Goal: Information Seeking & Learning: Check status

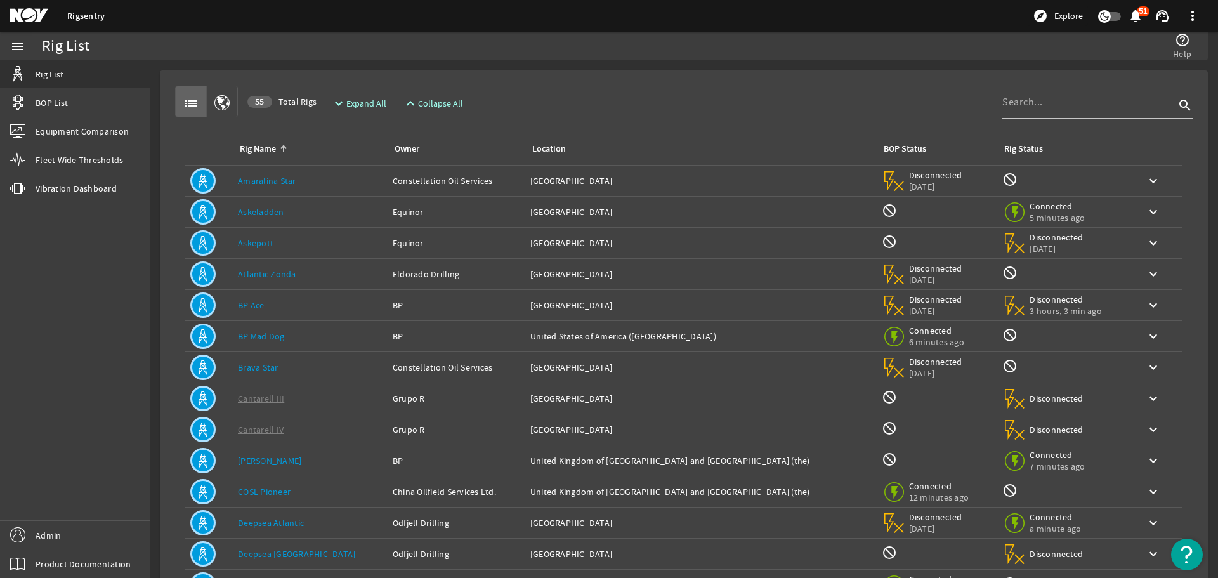
click at [303, 314] on td "Rig Name: BP Ace" at bounding box center [310, 305] width 155 height 31
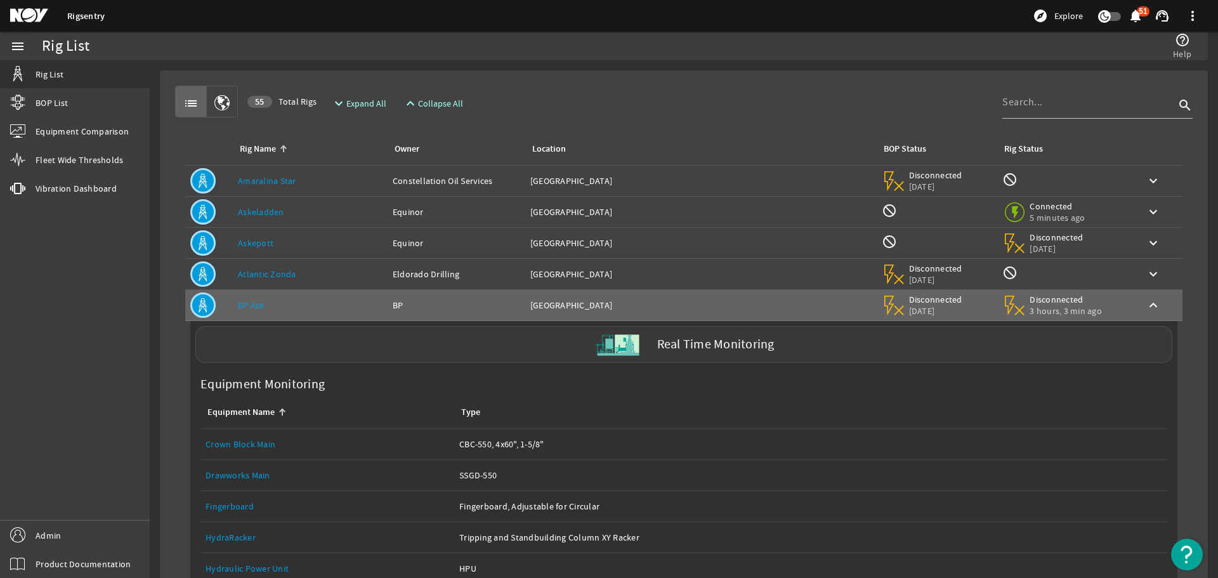
scroll to position [63, 0]
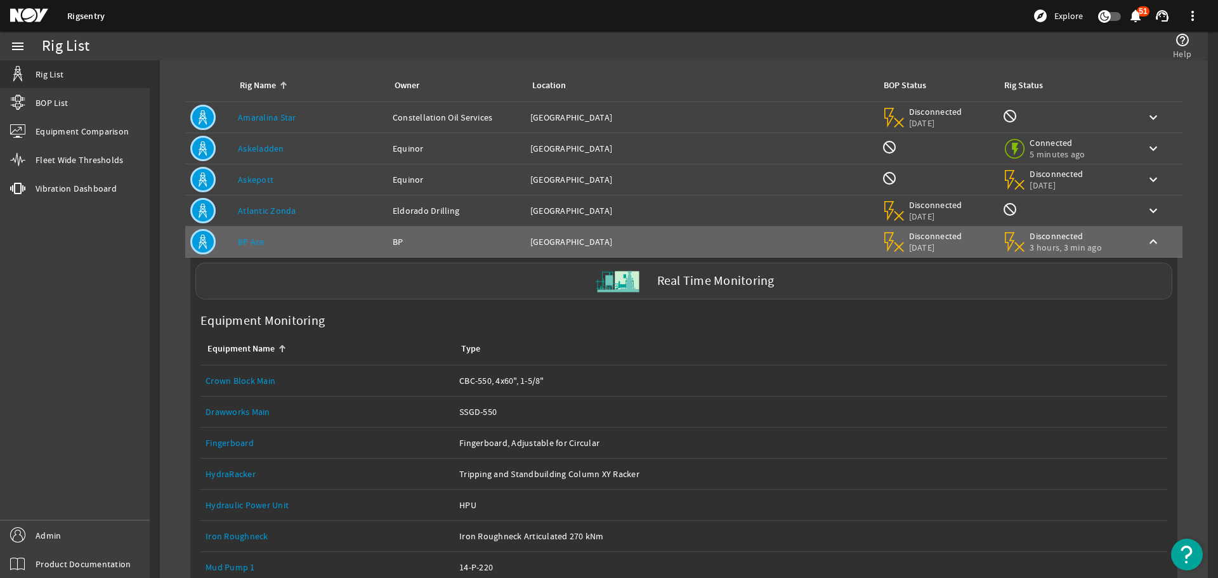
click at [547, 281] on div "Real Time Monitoring" at bounding box center [683, 281] width 977 height 37
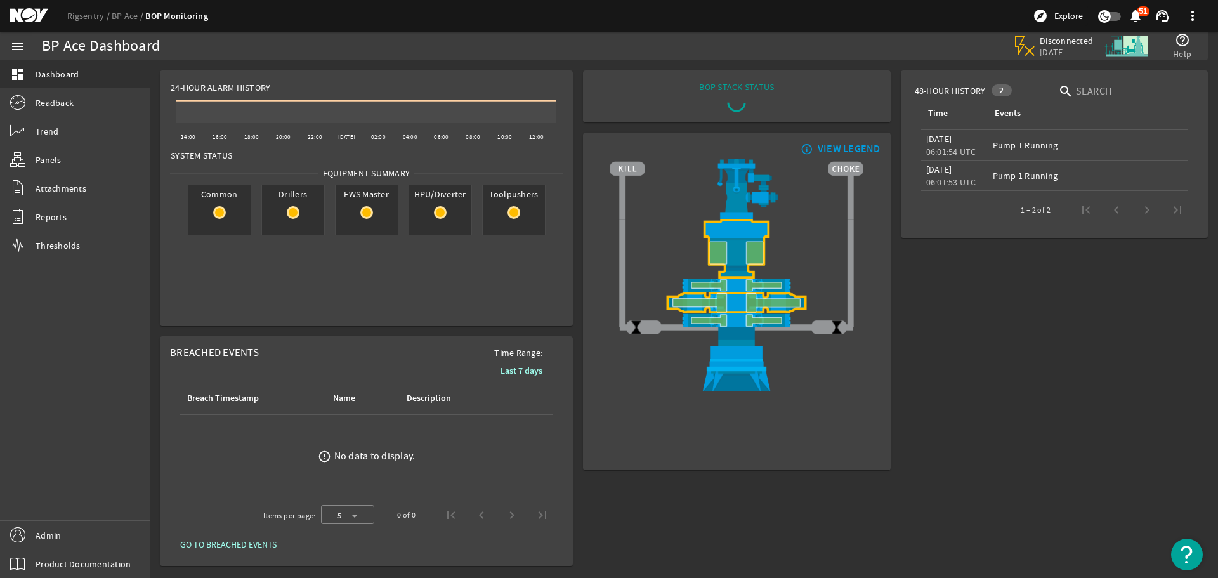
click at [574, 197] on rigsentry-mat-card "24-Hour Alarm History Created with Highcharts 11.1.0 14:00 16:00 18:00 20:00 22…" at bounding box center [366, 198] width 423 height 266
click at [888, 135] on mat-card "info_outline VIEW LEGEND" at bounding box center [736, 301] width 307 height 337
click at [890, 134] on rigsentry-mat-card "info_outline VIEW LEGEND" at bounding box center [736, 301] width 317 height 348
click at [512, 210] on mat-icon at bounding box center [513, 212] width 13 height 13
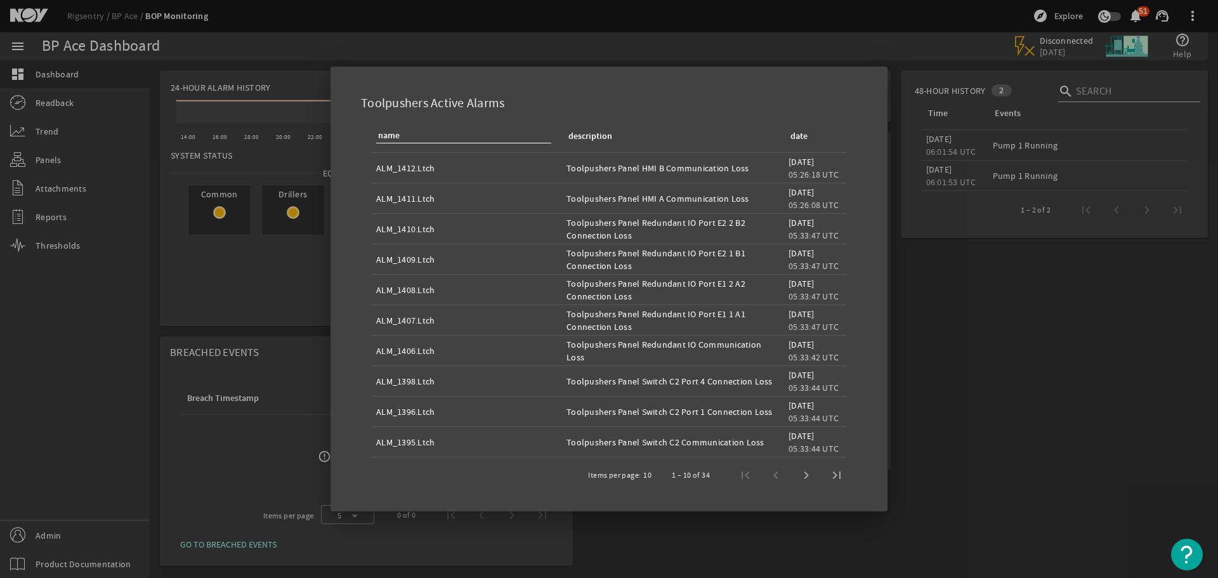
click at [549, 36] on div at bounding box center [609, 289] width 1218 height 578
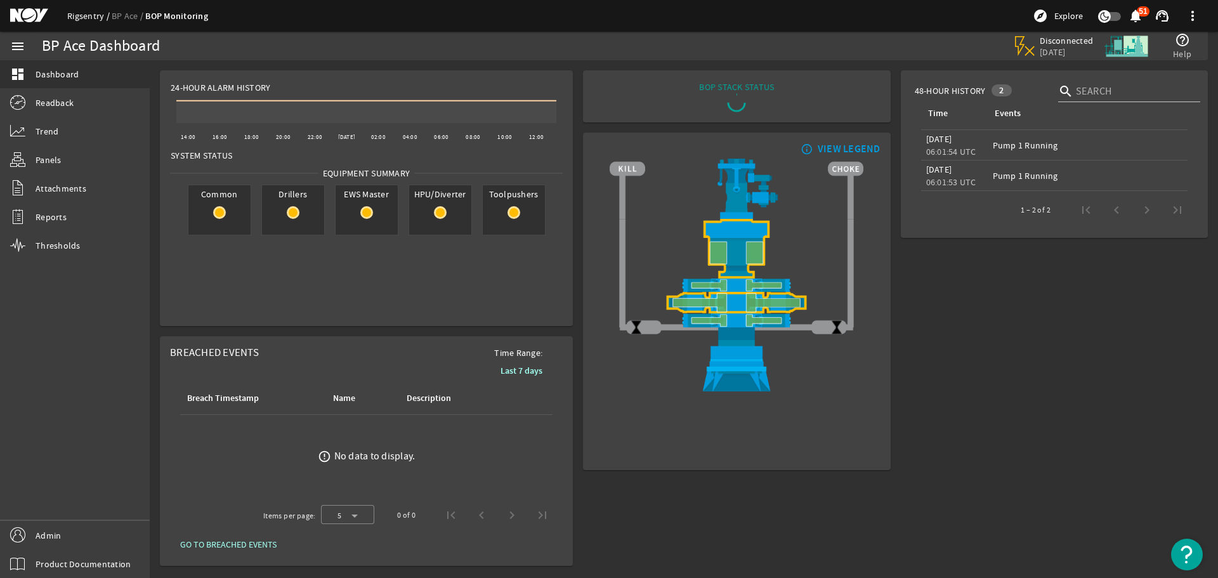
click at [92, 16] on link "Rigsentry" at bounding box center [89, 15] width 44 height 11
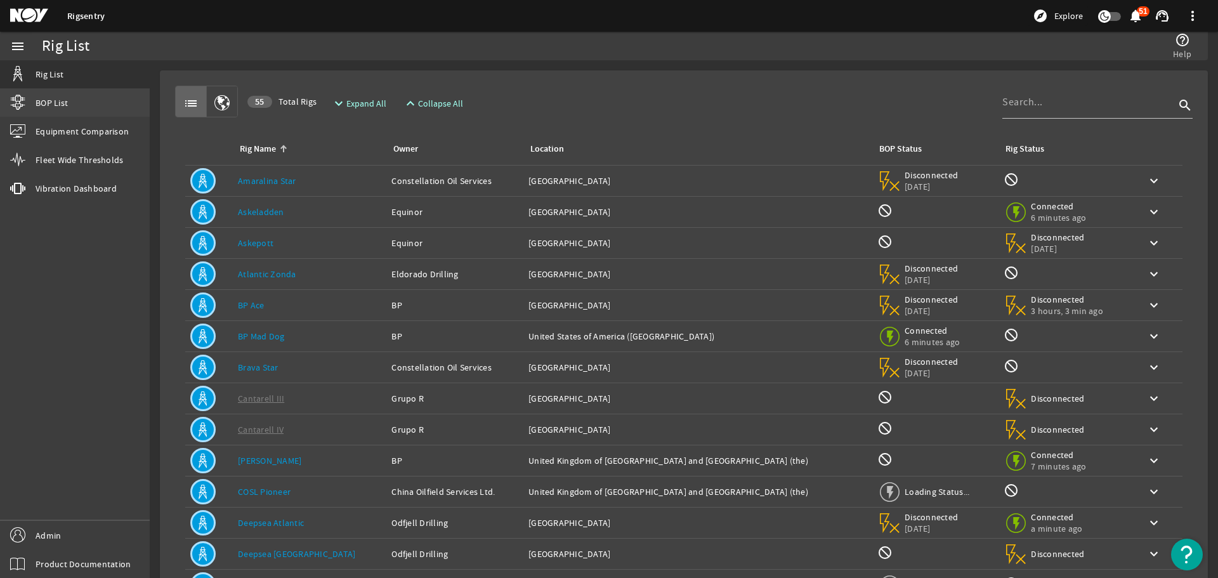
click at [69, 105] on link "BOP List" at bounding box center [75, 103] width 150 height 28
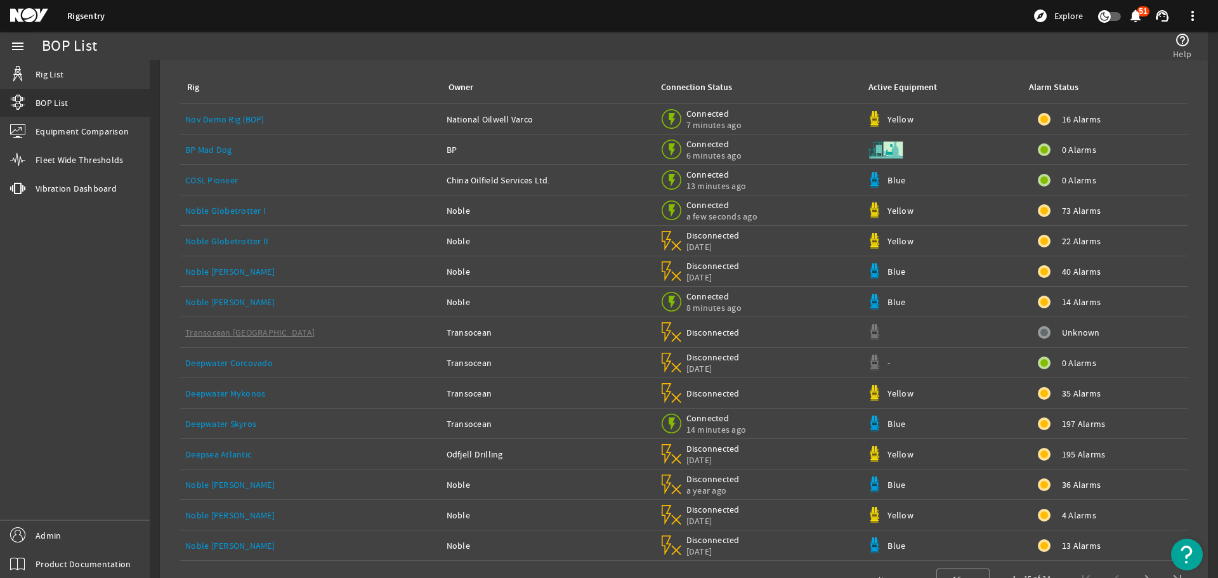
scroll to position [32, 0]
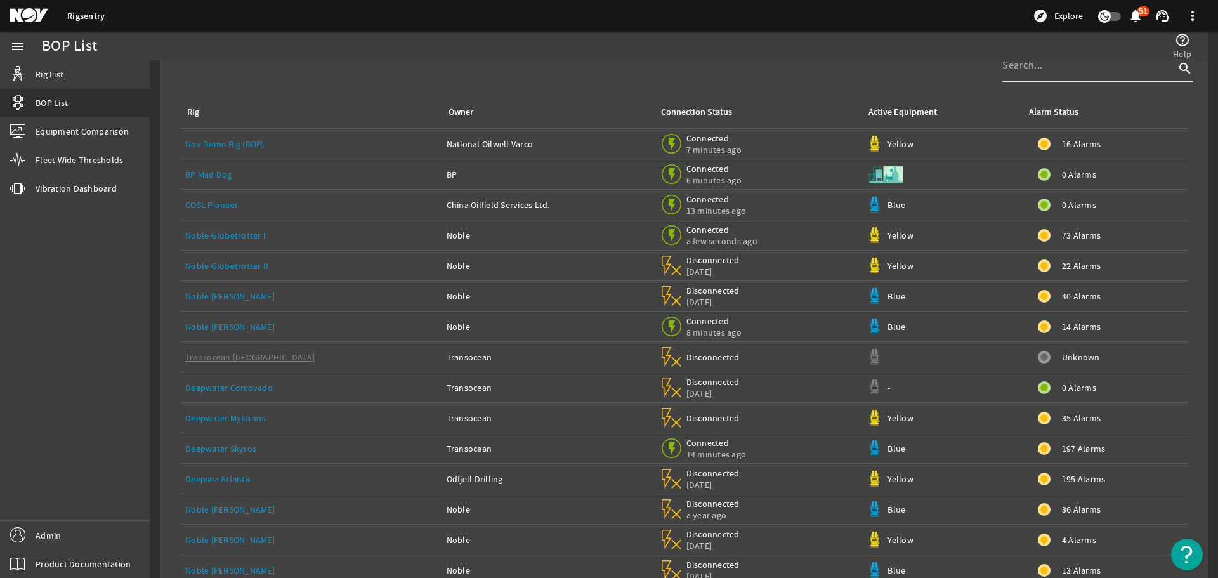
click at [1051, 75] on div at bounding box center [1088, 65] width 172 height 33
click at [1052, 69] on input at bounding box center [1088, 67] width 172 height 15
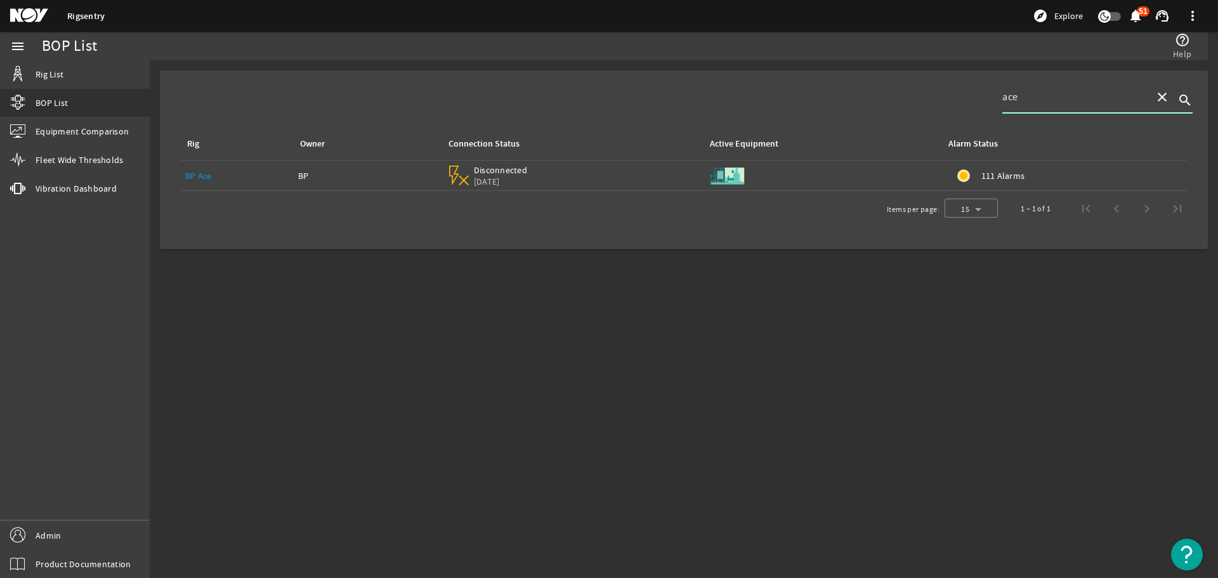
type input "ace"
click at [1161, 100] on mat-icon "close" at bounding box center [1161, 96] width 15 height 15
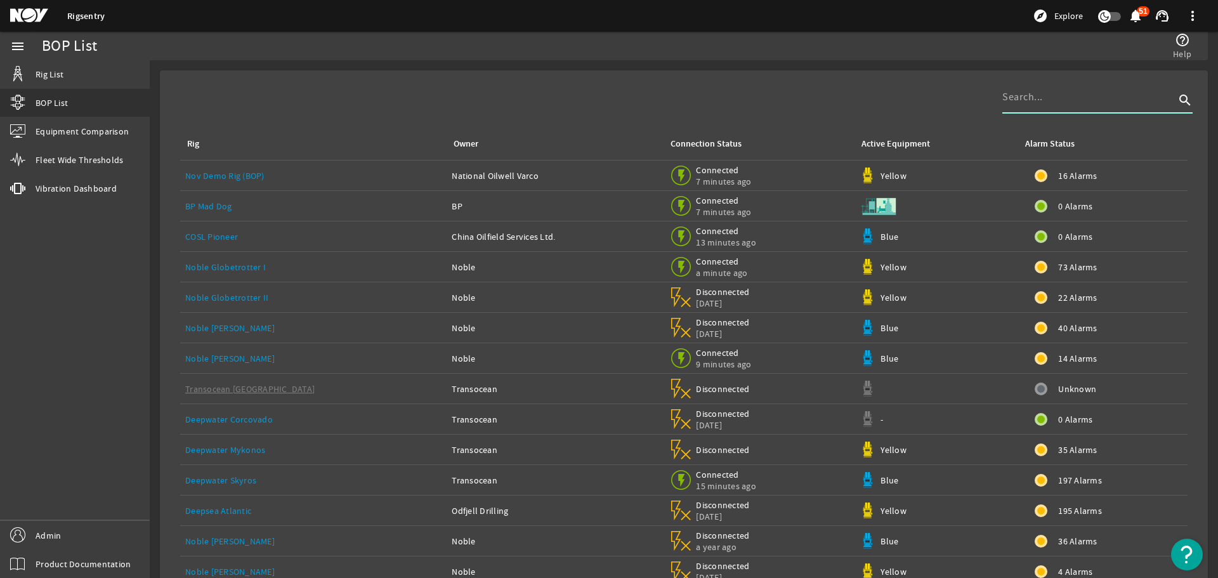
click at [887, 95] on div "Rig Owner Connection Status Active Equipment Alarm Status Nov Demo Rig (BOP) Na…" at bounding box center [683, 349] width 1027 height 537
click at [1082, 101] on input at bounding box center [1088, 96] width 172 height 15
click at [842, 97] on div "Rig Owner Connection Status Active Equipment Alarm Status Nov Demo Rig (BOP) Na…" at bounding box center [683, 349] width 1027 height 537
click at [838, 100] on div "Rig Owner Connection Status Active Equipment Alarm Status Nov Demo Rig (BOP) Na…" at bounding box center [683, 349] width 1027 height 537
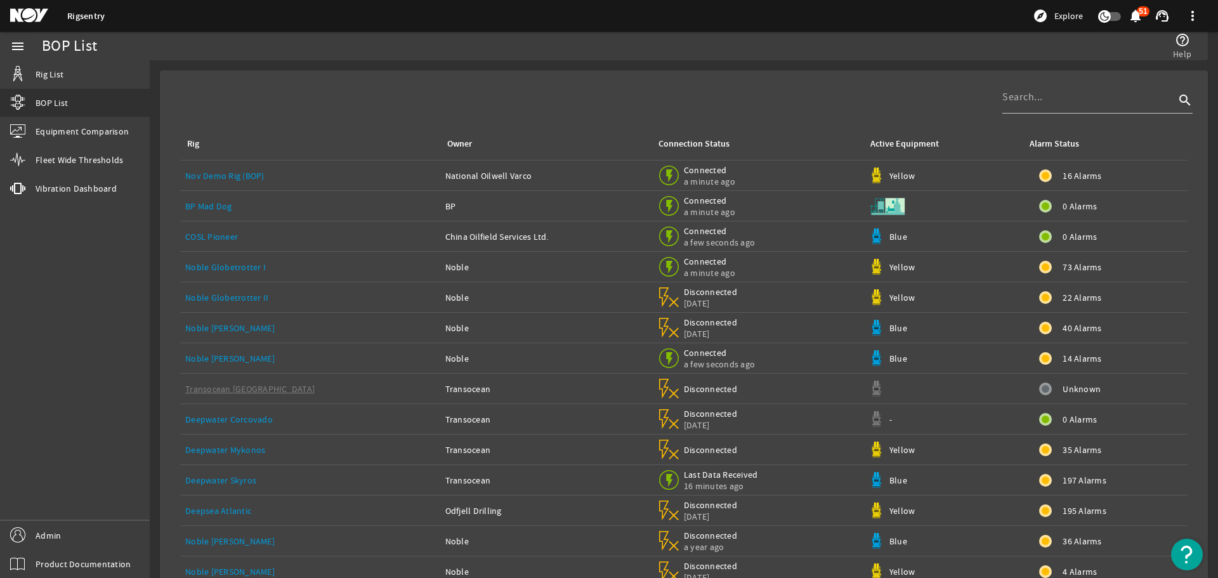
click at [259, 479] on div "Deepwater Skyros" at bounding box center [310, 480] width 250 height 13
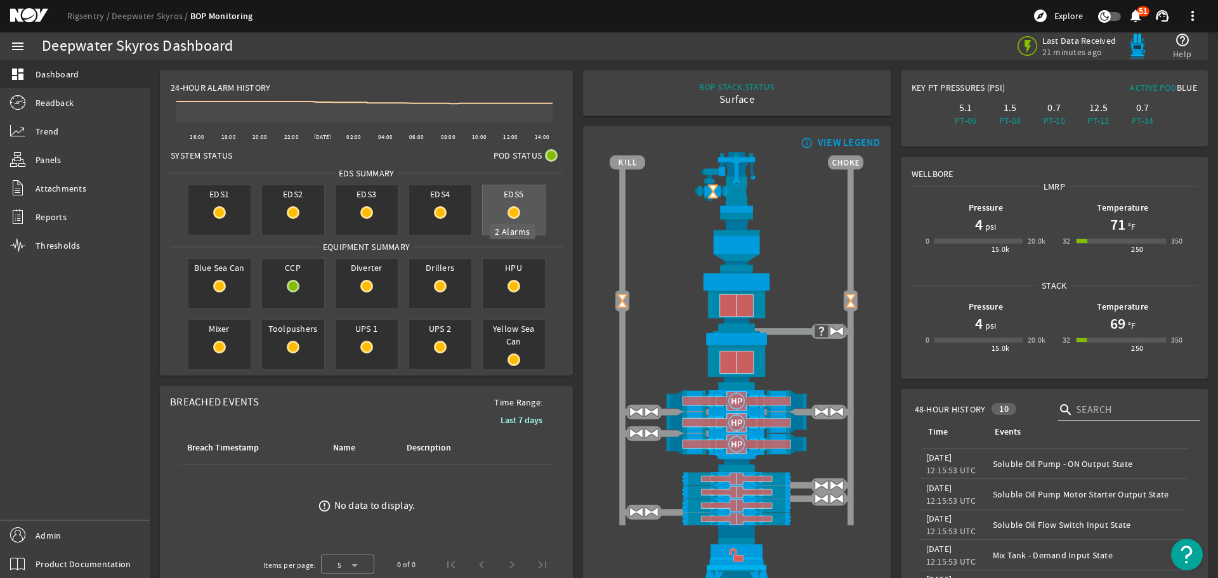
click at [507, 211] on mat-icon at bounding box center [513, 212] width 13 height 13
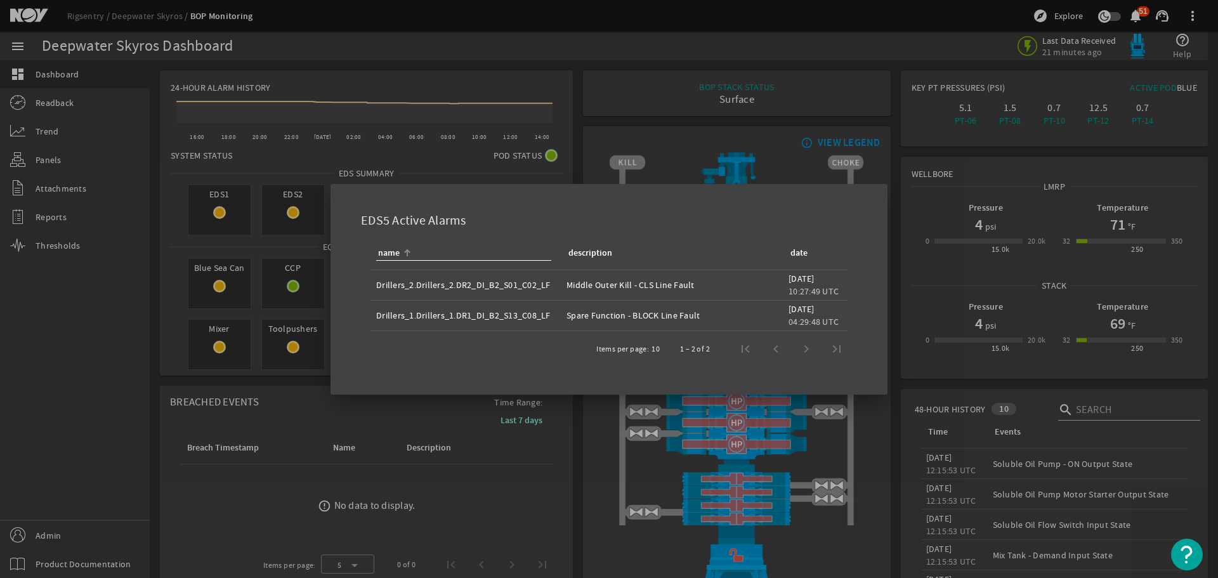
click at [568, 158] on div at bounding box center [609, 289] width 1218 height 578
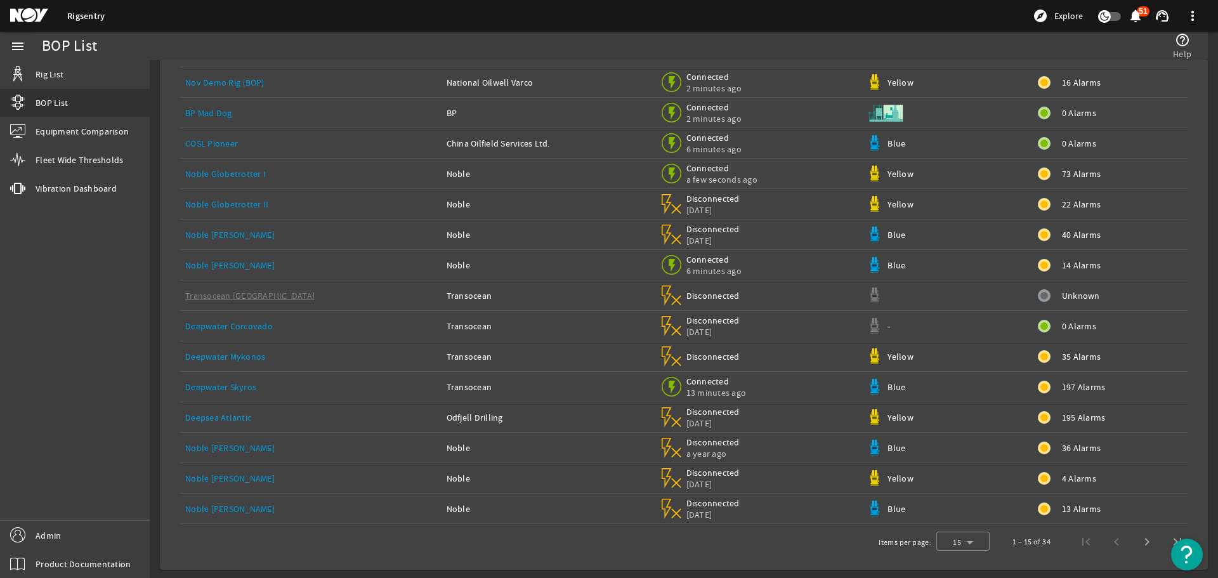
scroll to position [95, 0]
click at [1136, 538] on span "Next page" at bounding box center [1146, 539] width 30 height 30
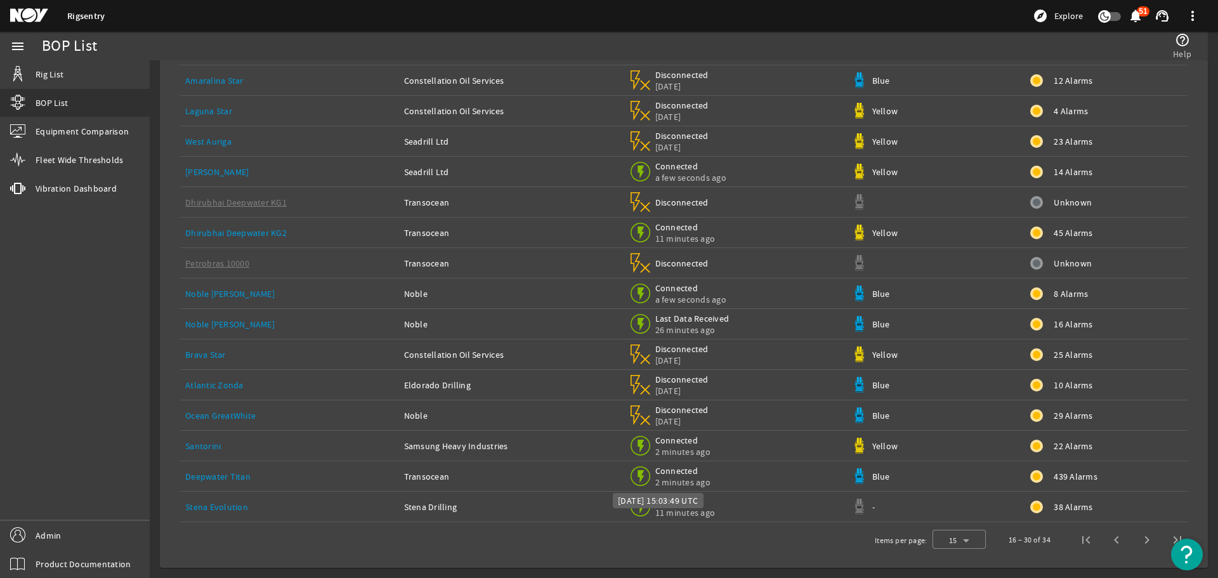
click at [656, 478] on span "2 minutes ago" at bounding box center [682, 481] width 55 height 11
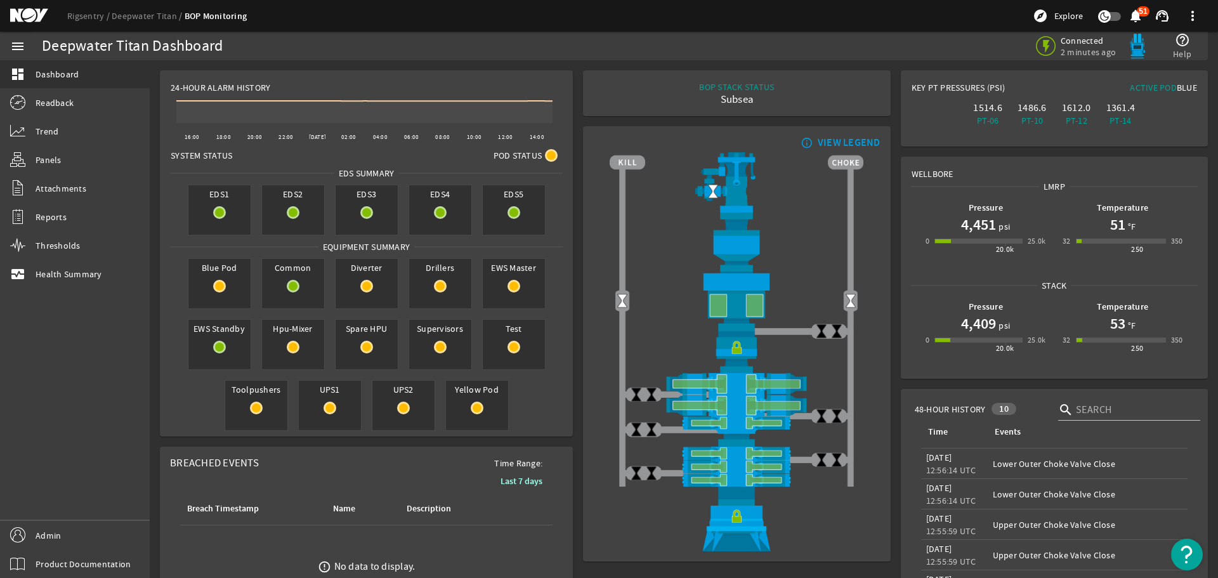
click at [726, 96] on div "Subsea" at bounding box center [736, 99] width 75 height 13
click at [785, 96] on div "BOP STACK STATUS Subsea END OF WELL - ACTIVE STACK -" at bounding box center [736, 93] width 287 height 25
click at [727, 105] on div "Subsea" at bounding box center [736, 99] width 75 height 13
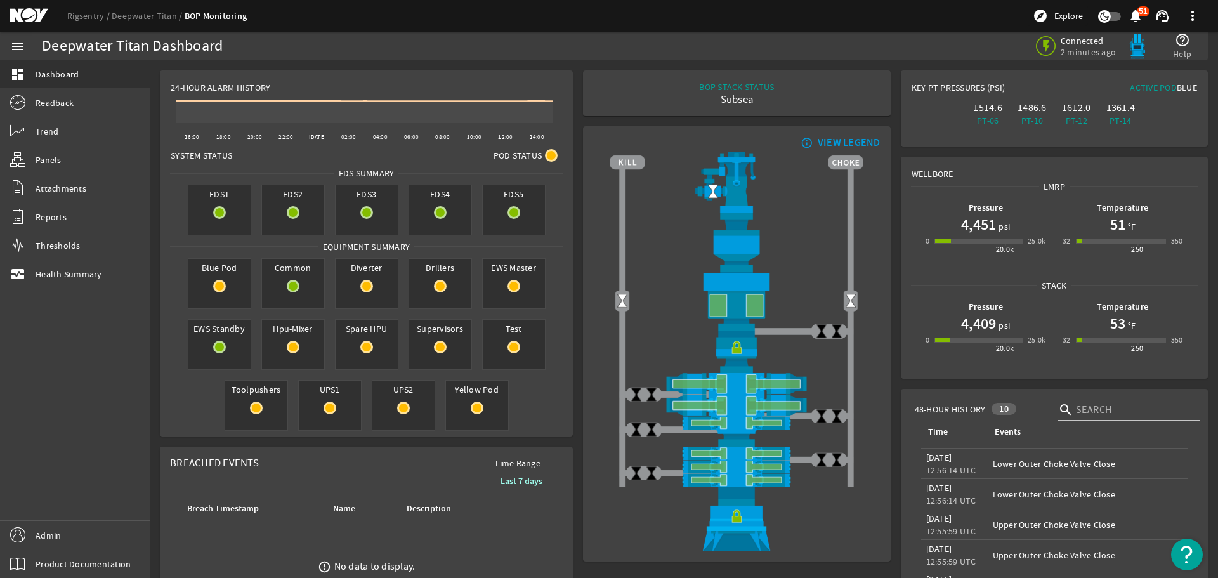
click at [782, 108] on mat-card "BOP STACK STATUS Subsea END OF WELL - ACTIVE STACK -" at bounding box center [736, 93] width 307 height 46
click at [545, 157] on mat-icon at bounding box center [551, 155] width 13 height 13
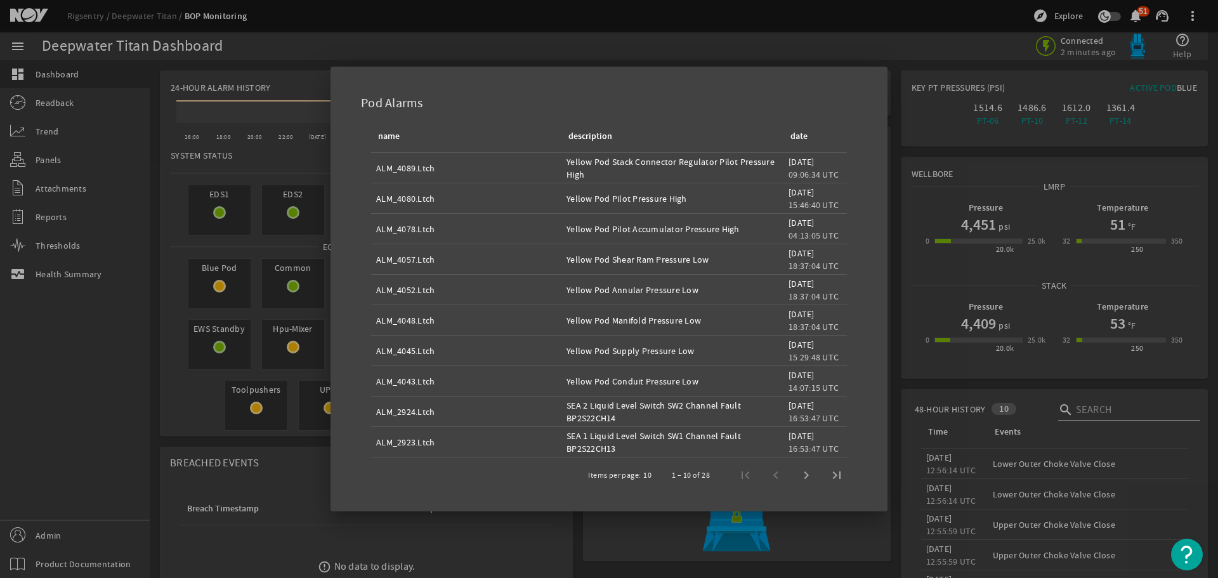
click at [400, 198] on div "ALM_4080.Ltch" at bounding box center [466, 198] width 180 height 13
click at [616, 197] on div "Yellow Pod Pilot Pressure High" at bounding box center [672, 198] width 212 height 13
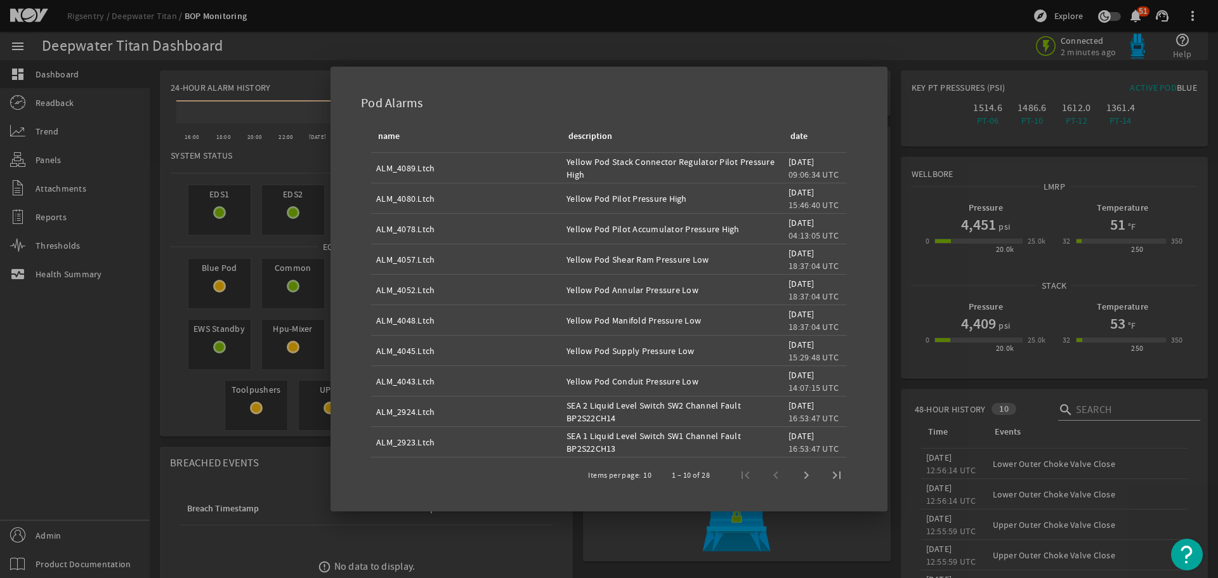
click at [616, 197] on div "Yellow Pod Pilot Pressure High" at bounding box center [672, 198] width 212 height 13
click at [697, 197] on div "Yellow Pod Pilot Pressure High" at bounding box center [672, 198] width 212 height 13
click at [654, 197] on div "Yellow Pod Pilot Pressure High" at bounding box center [672, 198] width 212 height 13
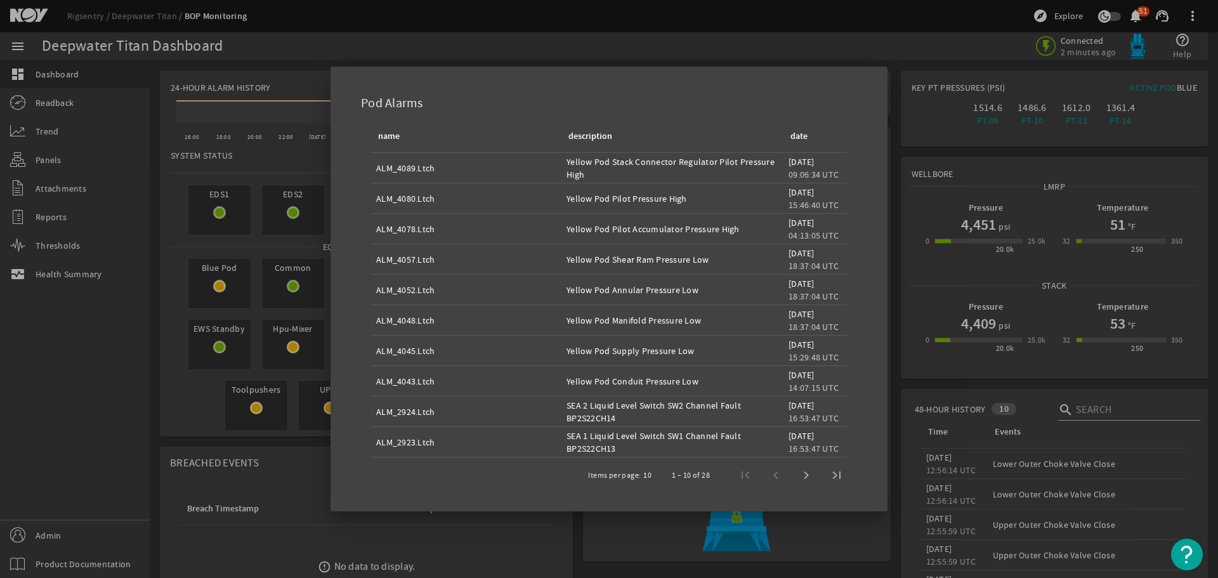
click at [683, 197] on div "Yellow Pod Pilot Pressure High" at bounding box center [672, 198] width 212 height 13
click at [658, 197] on div "Yellow Pod Pilot Pressure High" at bounding box center [672, 198] width 212 height 13
click at [699, 202] on div "Yellow Pod Pilot Pressure High" at bounding box center [672, 198] width 212 height 13
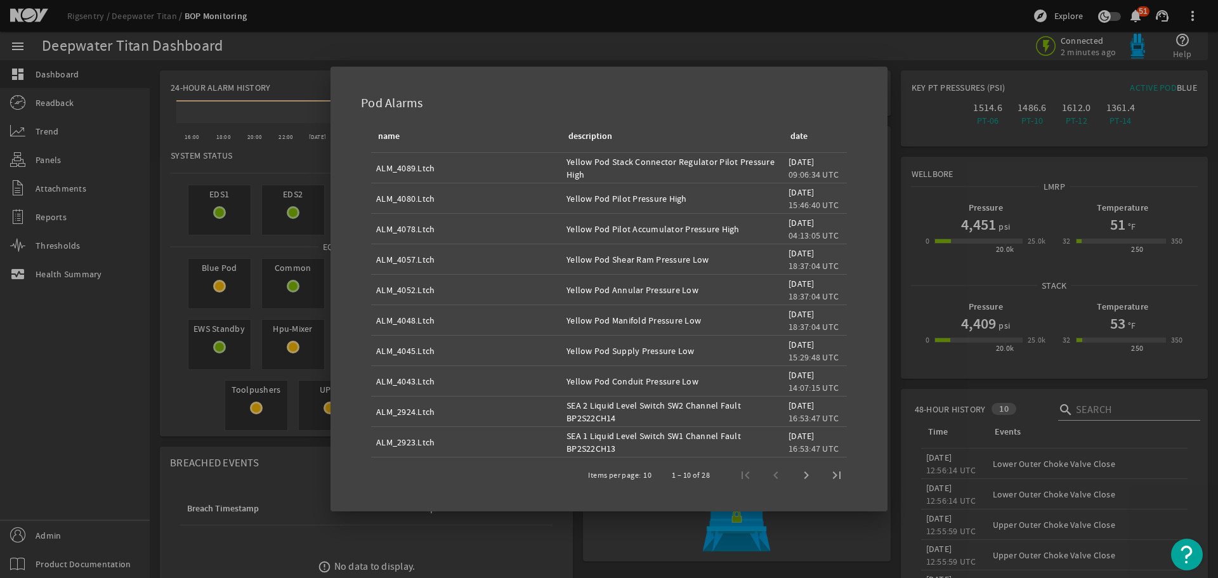
scroll to position [10, 0]
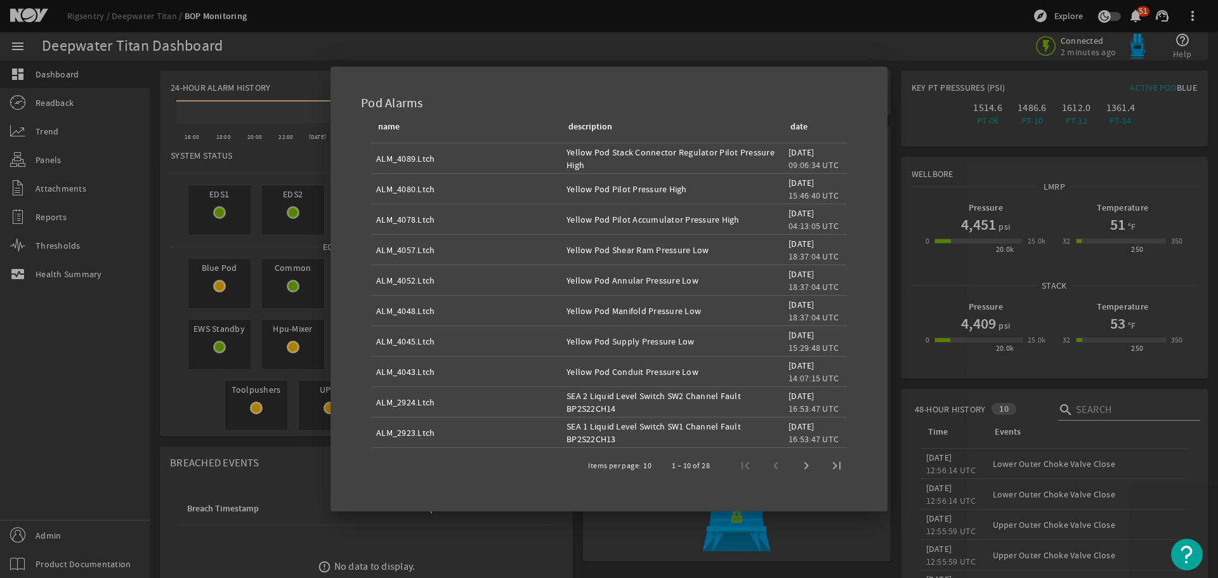
click at [911, 114] on div at bounding box center [609, 289] width 1218 height 578
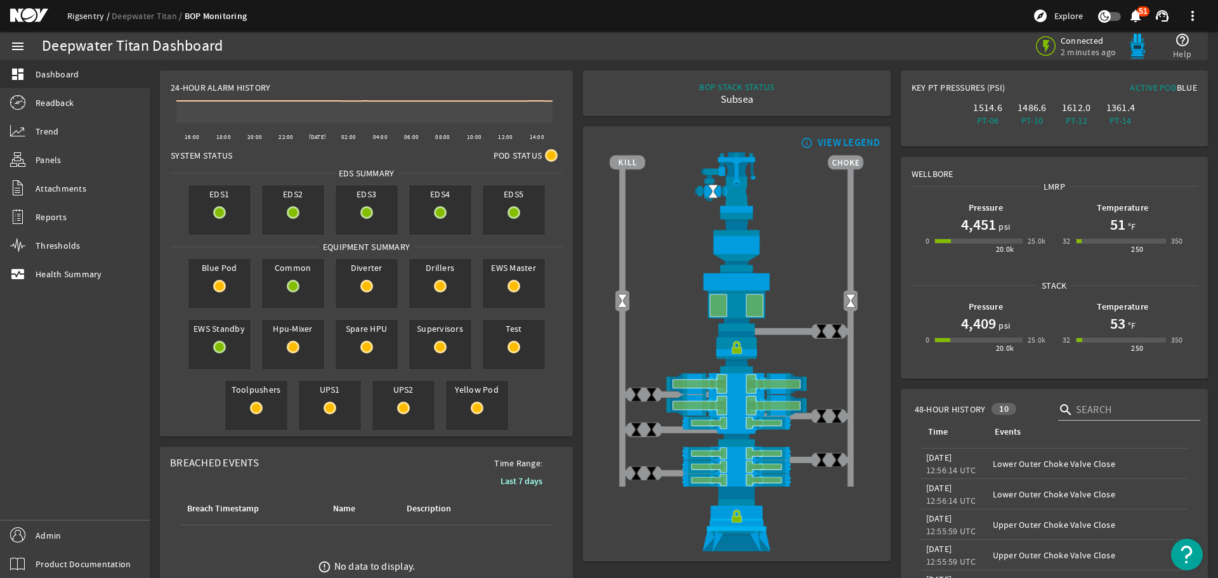
click at [87, 18] on link "Rigsentry" at bounding box center [89, 15] width 44 height 11
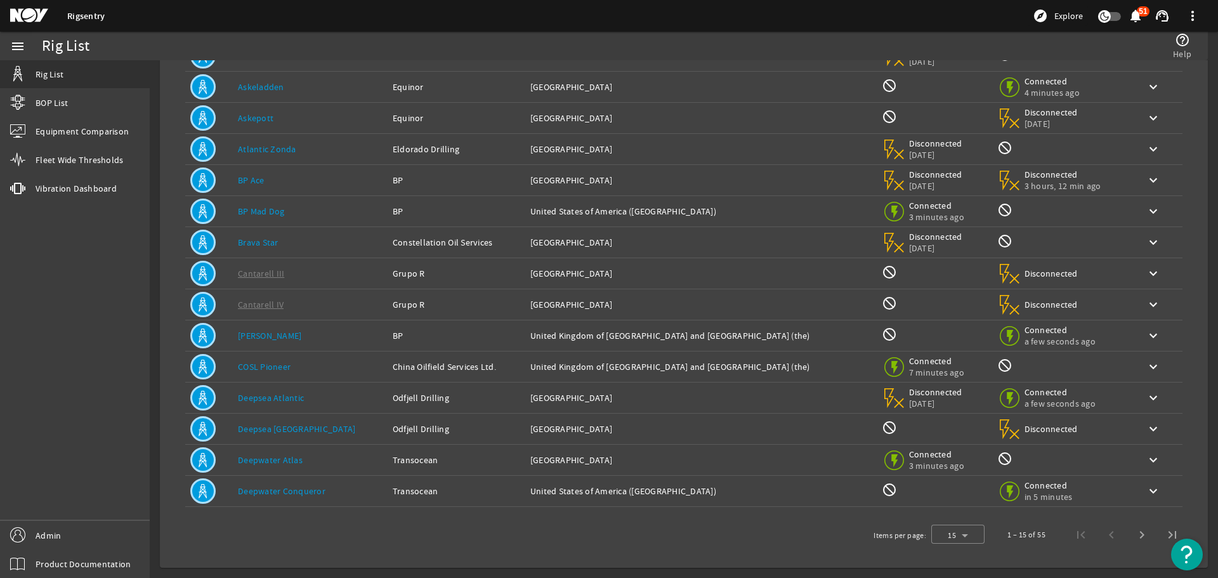
scroll to position [62, 0]
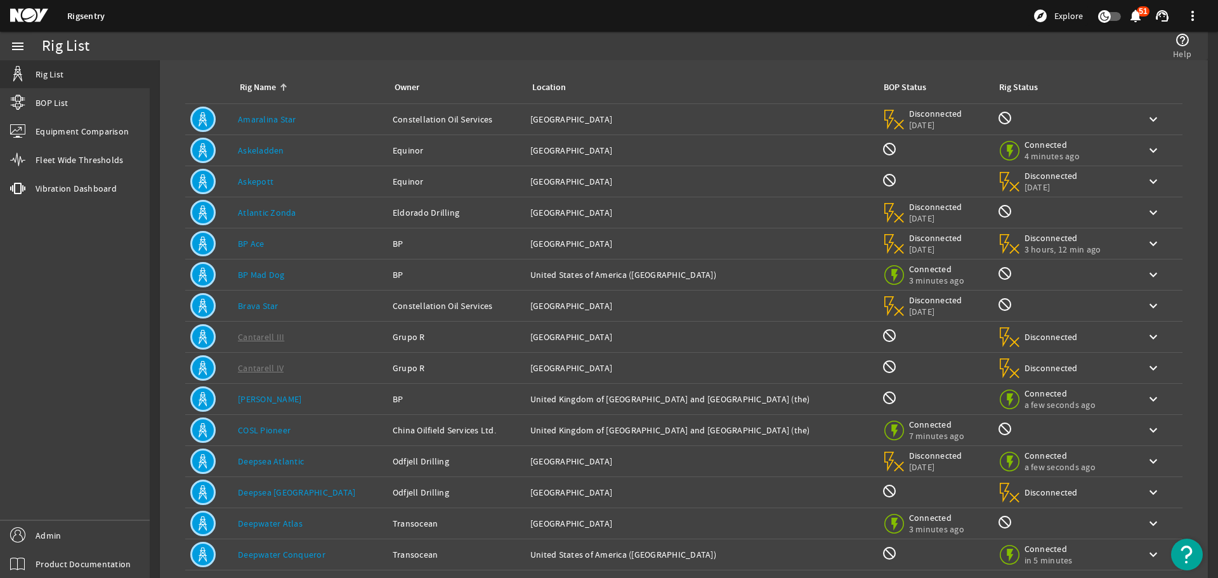
click at [150, 103] on rigsentry-mat-card "list 55 Total Rigs expand_more Expand All expand_less Collapse All search Rig N…" at bounding box center [684, 320] width 1068 height 642
click at [141, 103] on link "BOP List" at bounding box center [75, 103] width 150 height 28
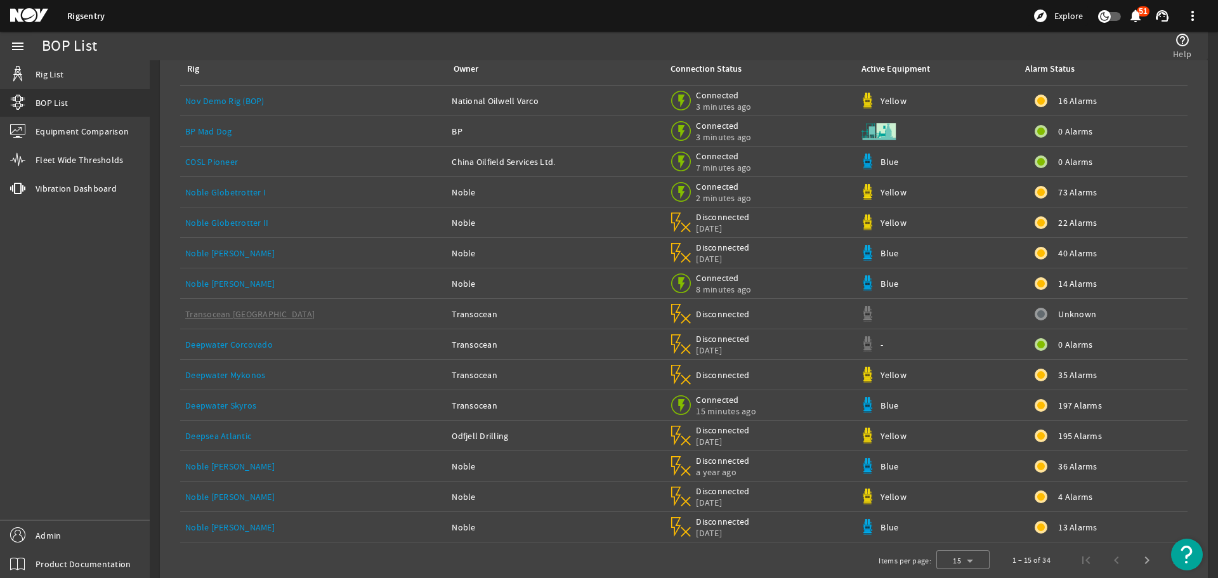
scroll to position [95, 0]
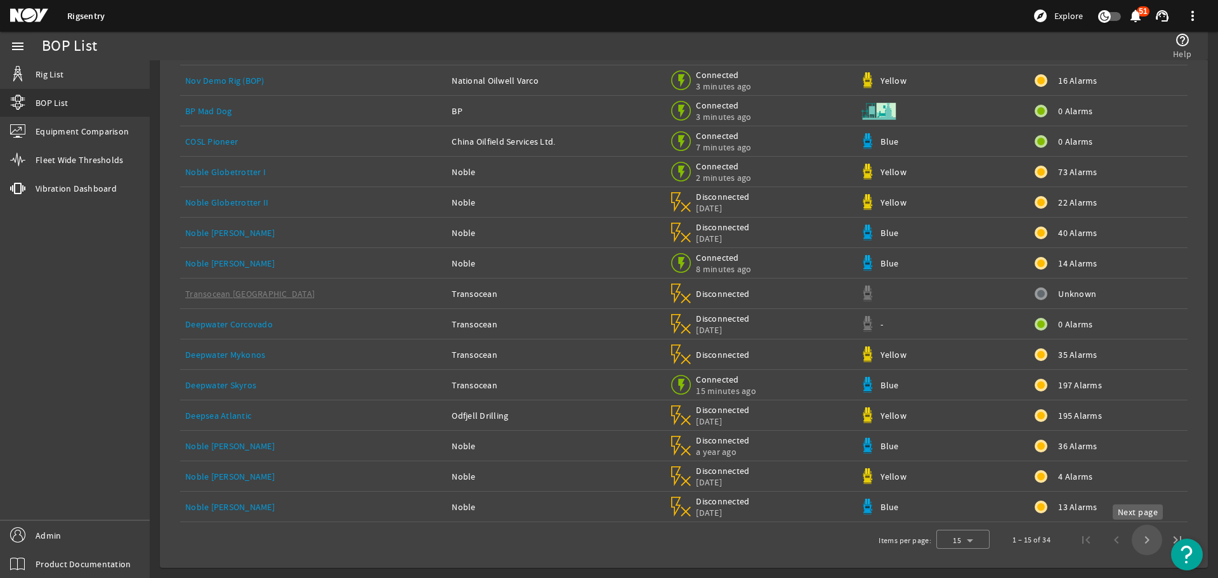
click at [1142, 537] on span "Next page" at bounding box center [1146, 539] width 30 height 30
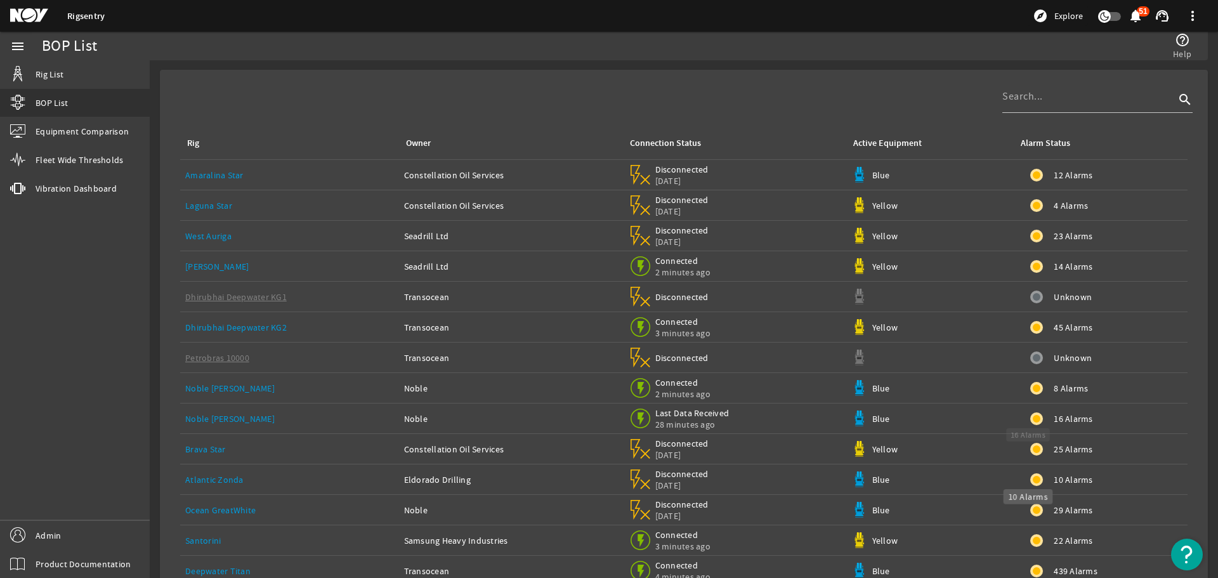
scroll to position [0, 0]
